Goal: Information Seeking & Learning: Find specific page/section

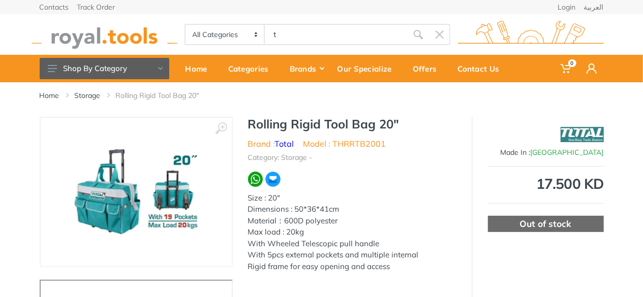
type input "t"
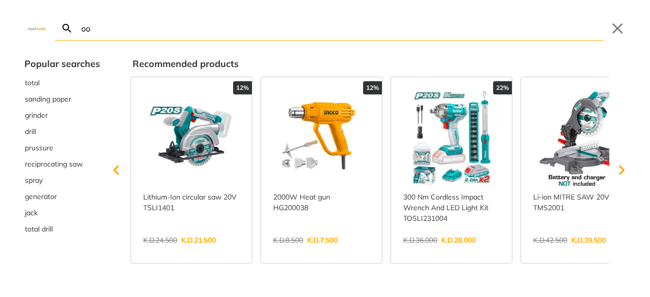
type input "oo"
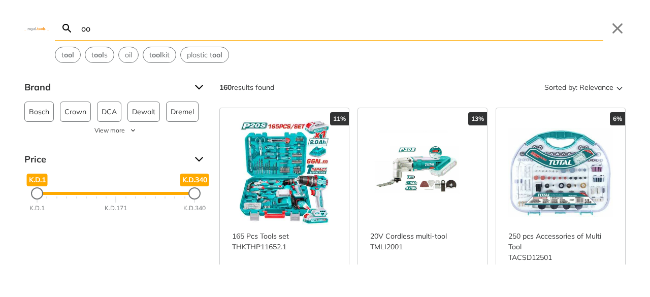
type input "o"
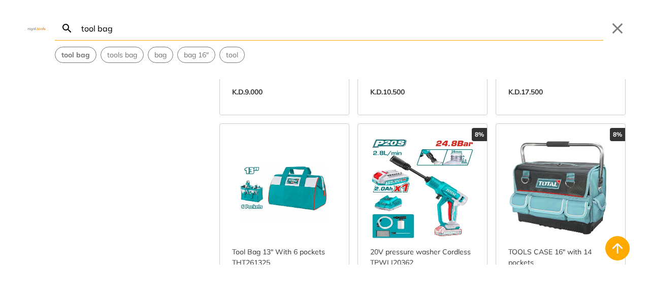
scroll to position [372, 0]
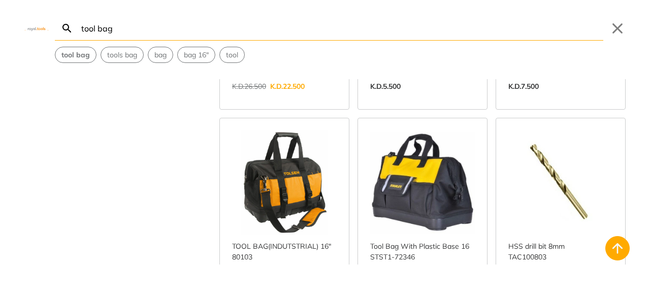
scroll to position [1166, 0]
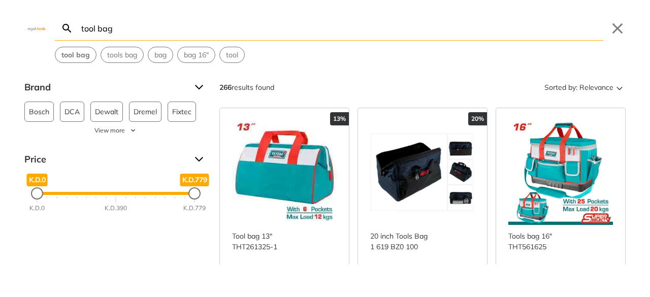
type input "tool bag"
